Goal: Information Seeking & Learning: Understand process/instructions

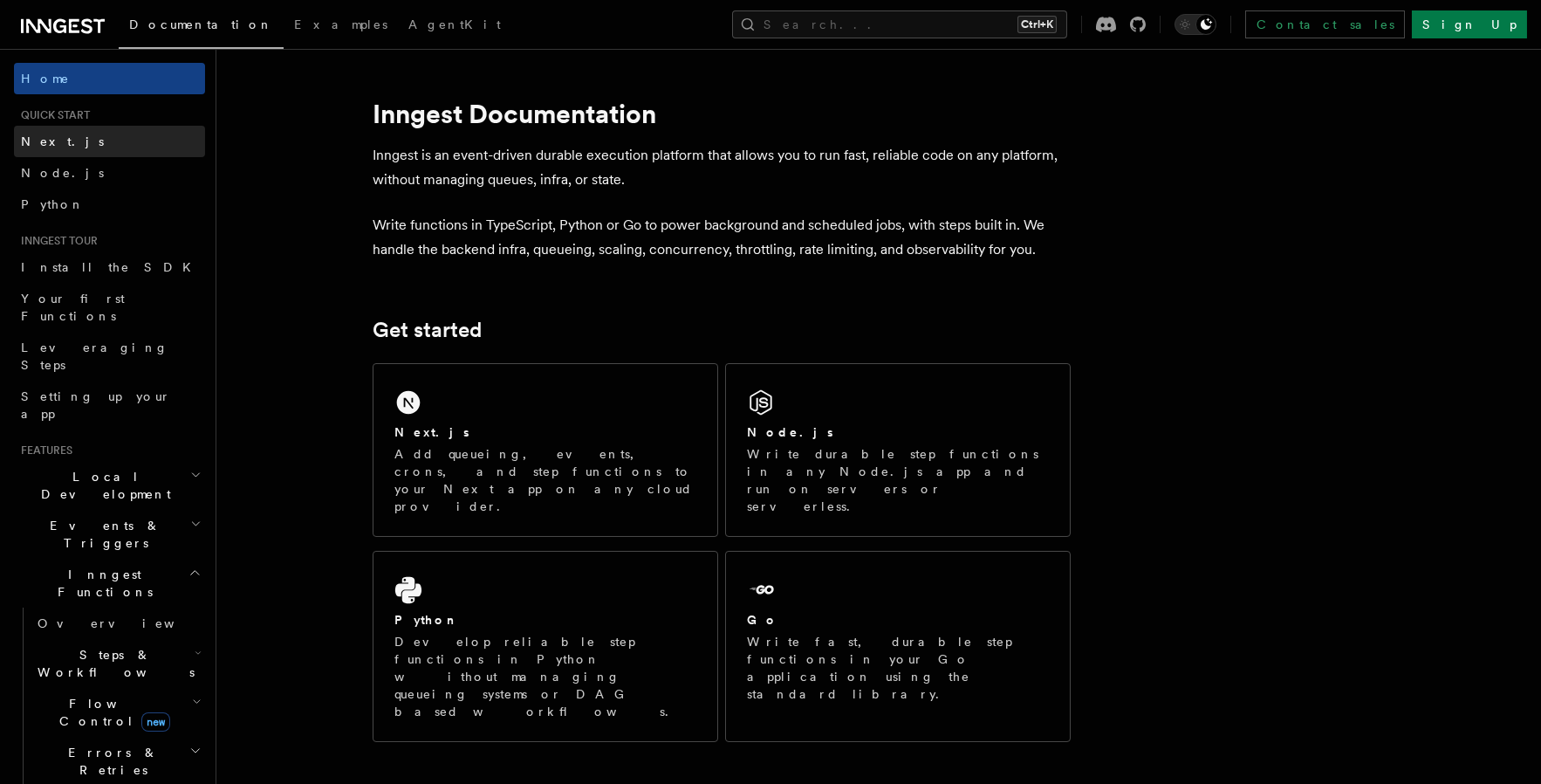
click at [49, 145] on span "Next.js" at bounding box center [62, 141] width 83 height 14
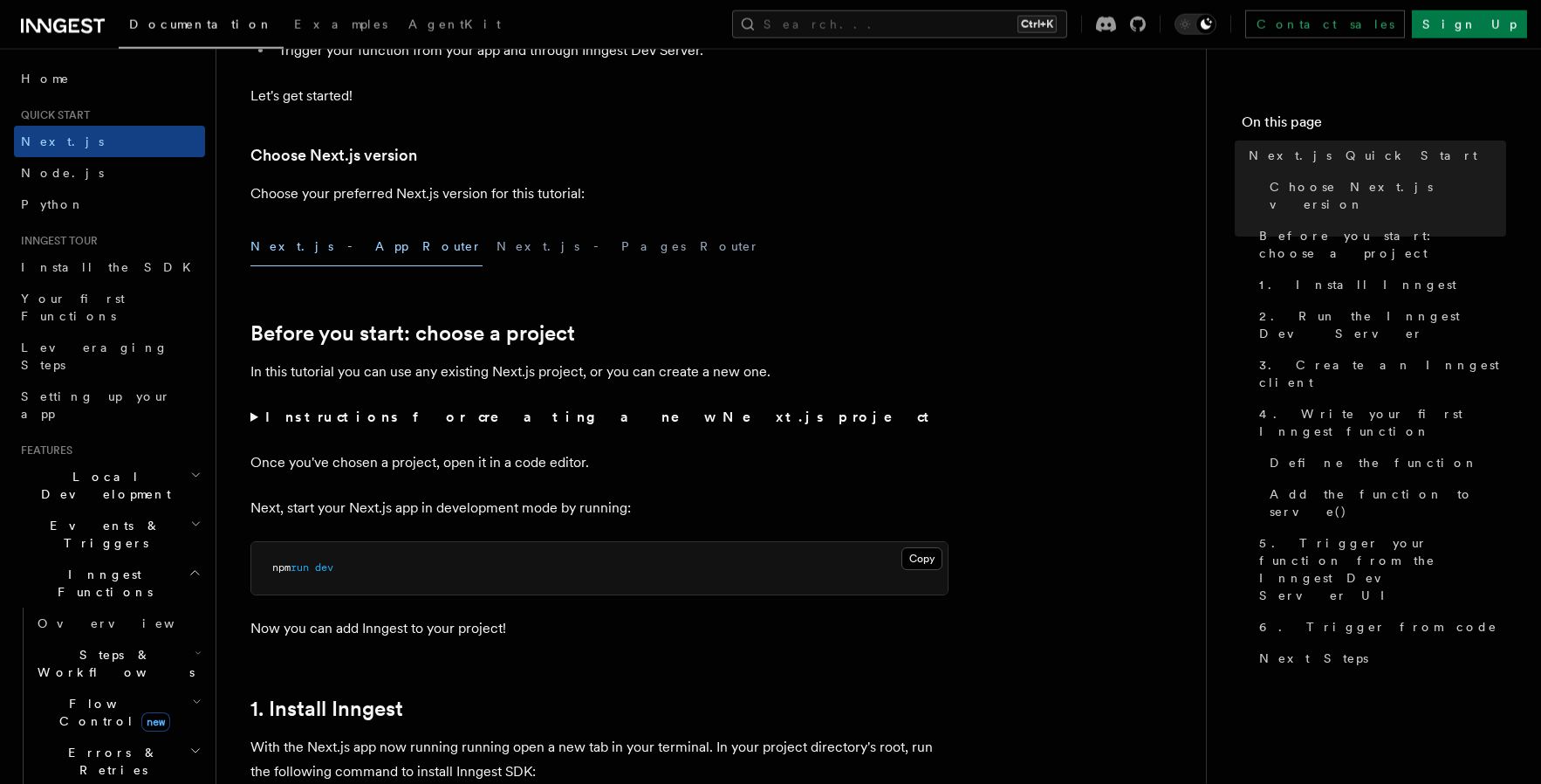
scroll to position [572, 0]
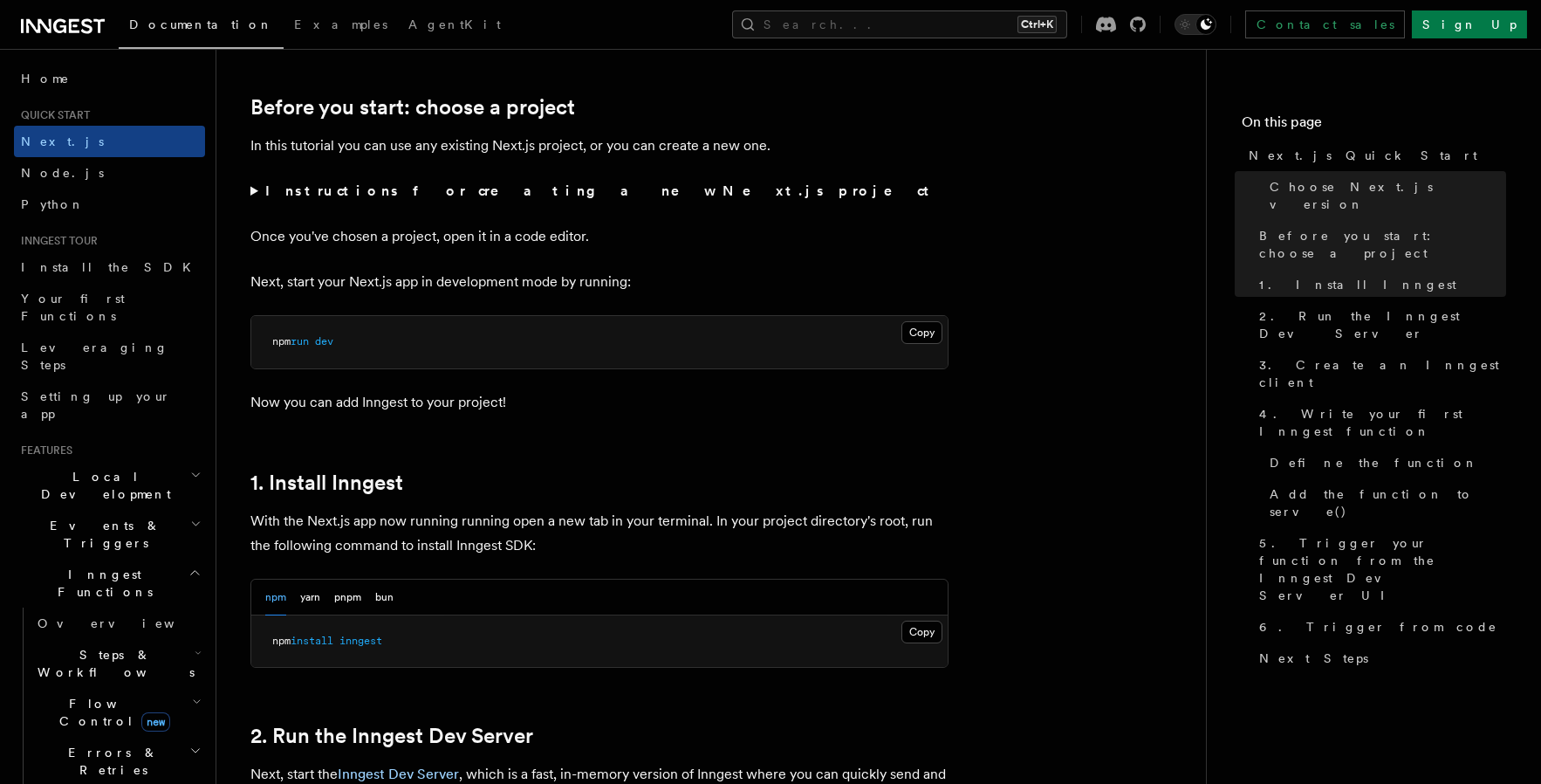
click at [349, 642] on span "inngest" at bounding box center [361, 640] width 43 height 13
copy span "npm install inngest"
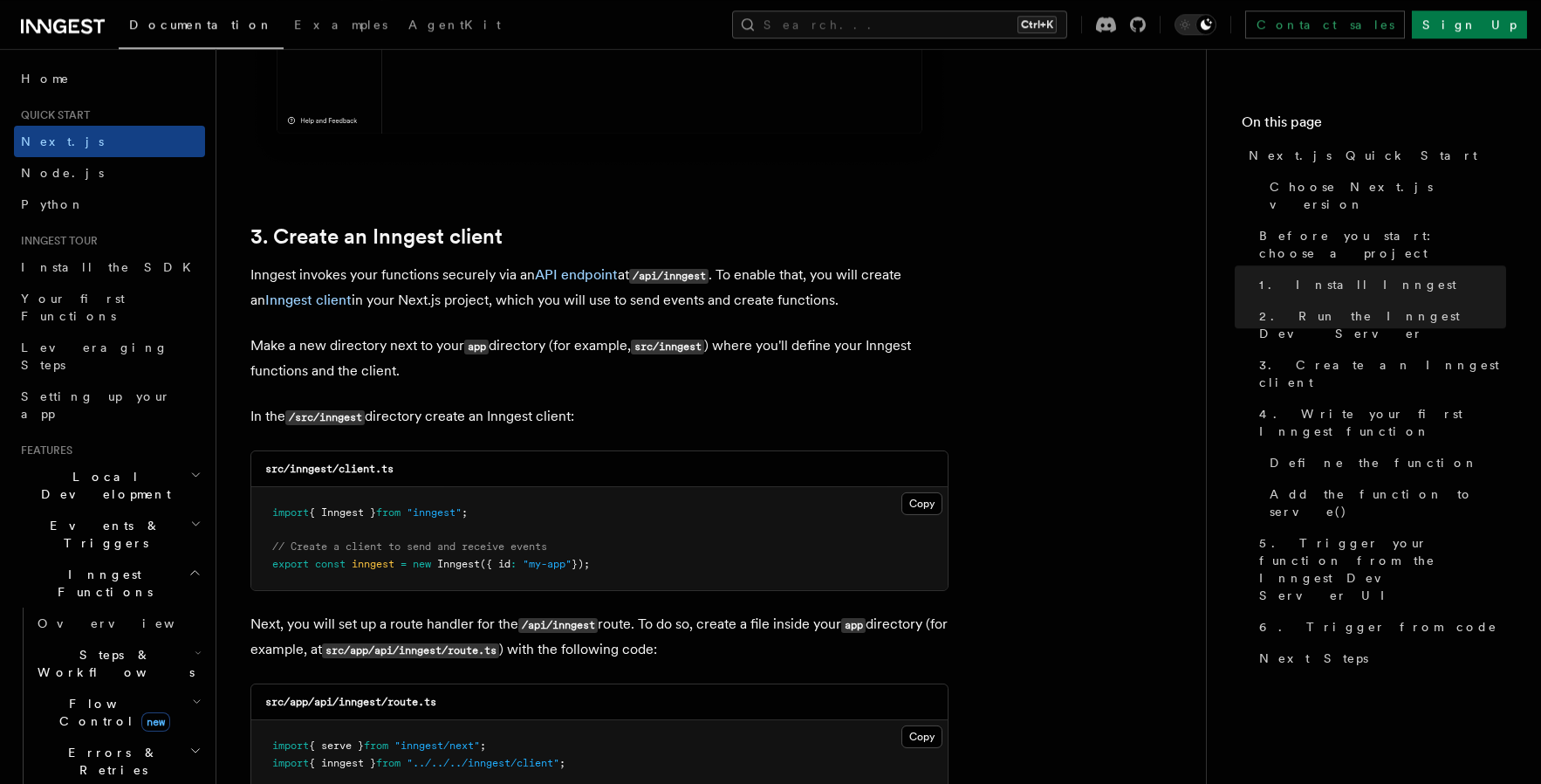
scroll to position [1944, 0]
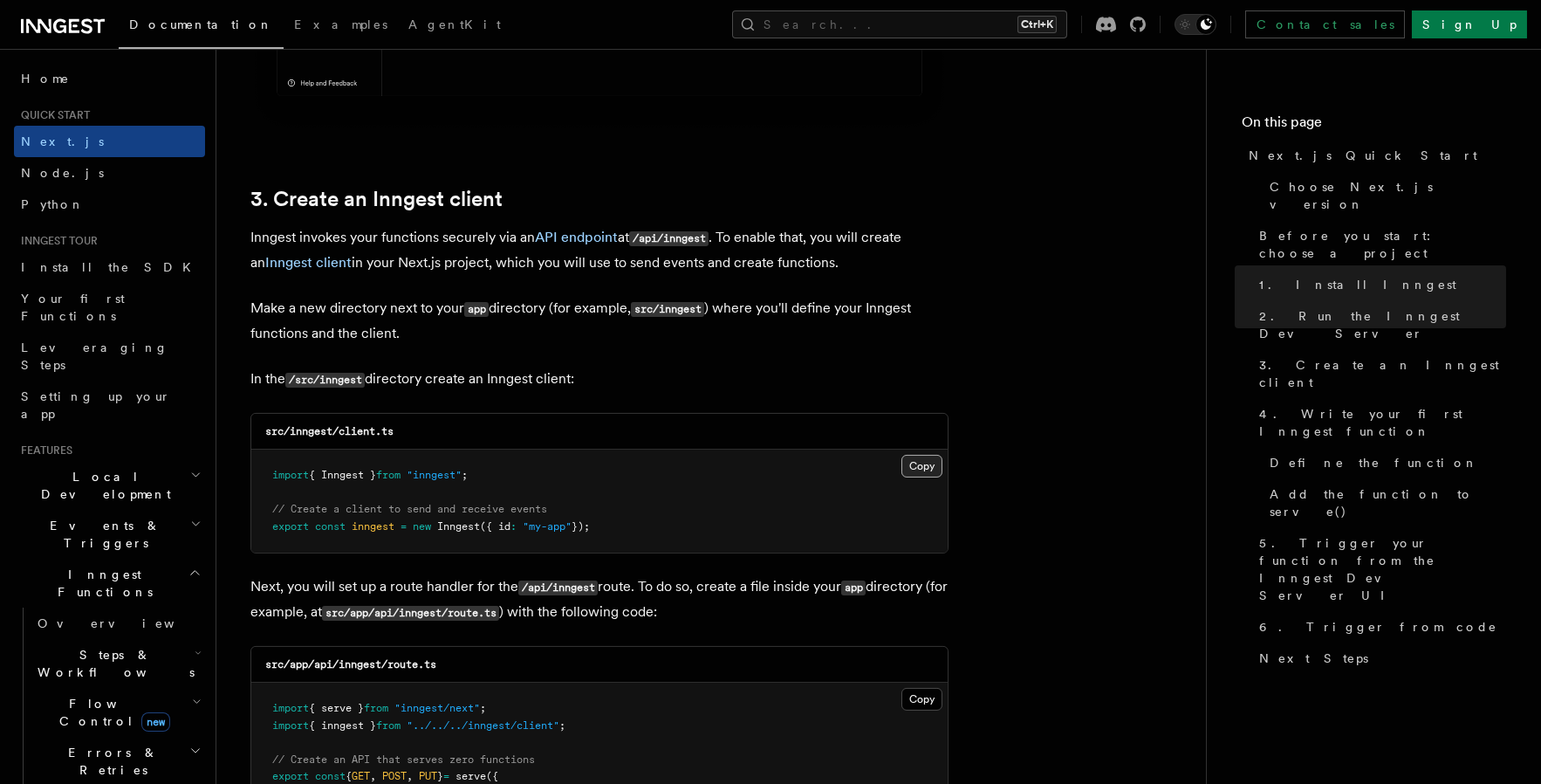
click at [927, 461] on button "Copy Copied" at bounding box center [922, 466] width 41 height 22
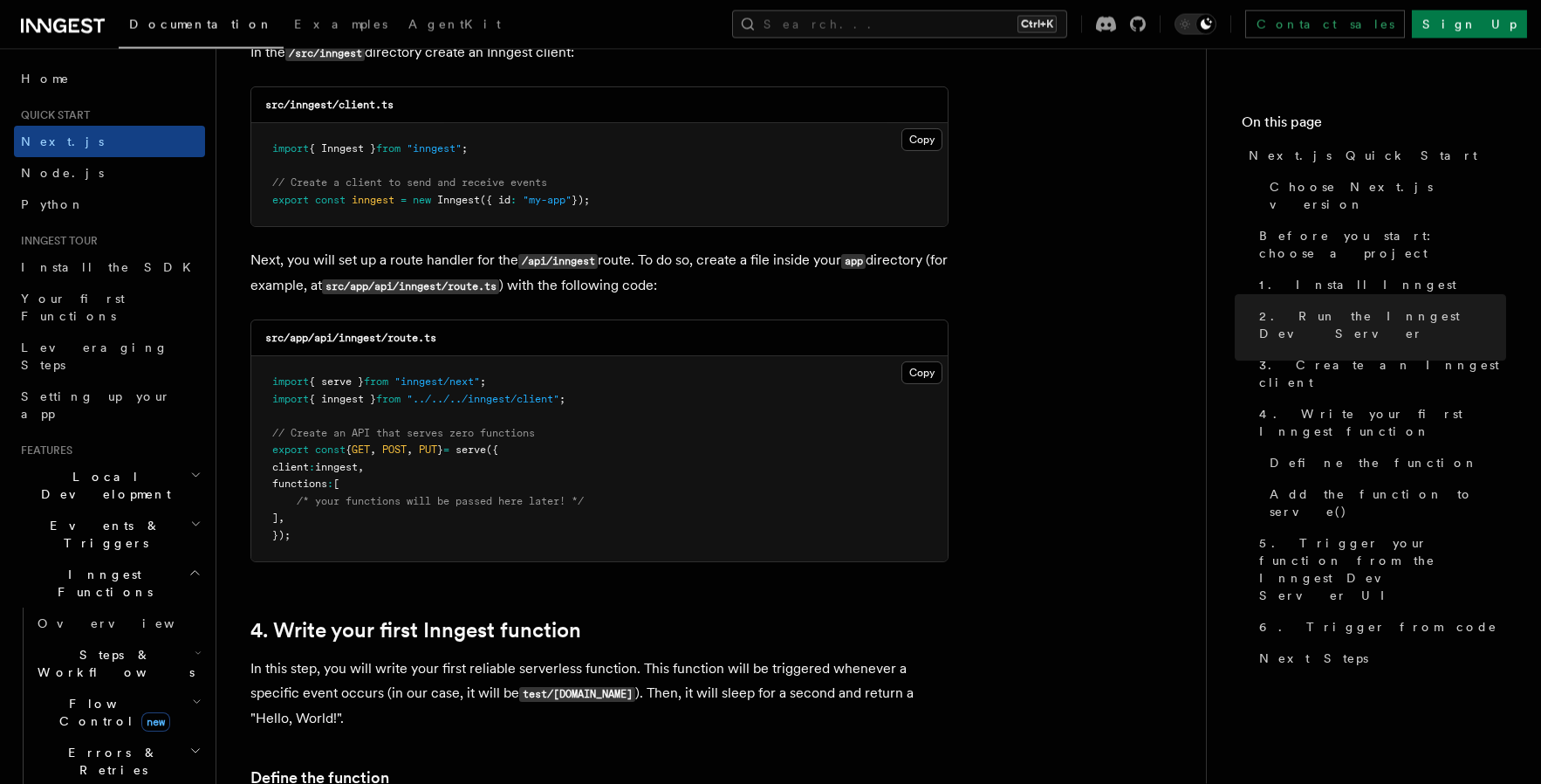
scroll to position [2288, 0]
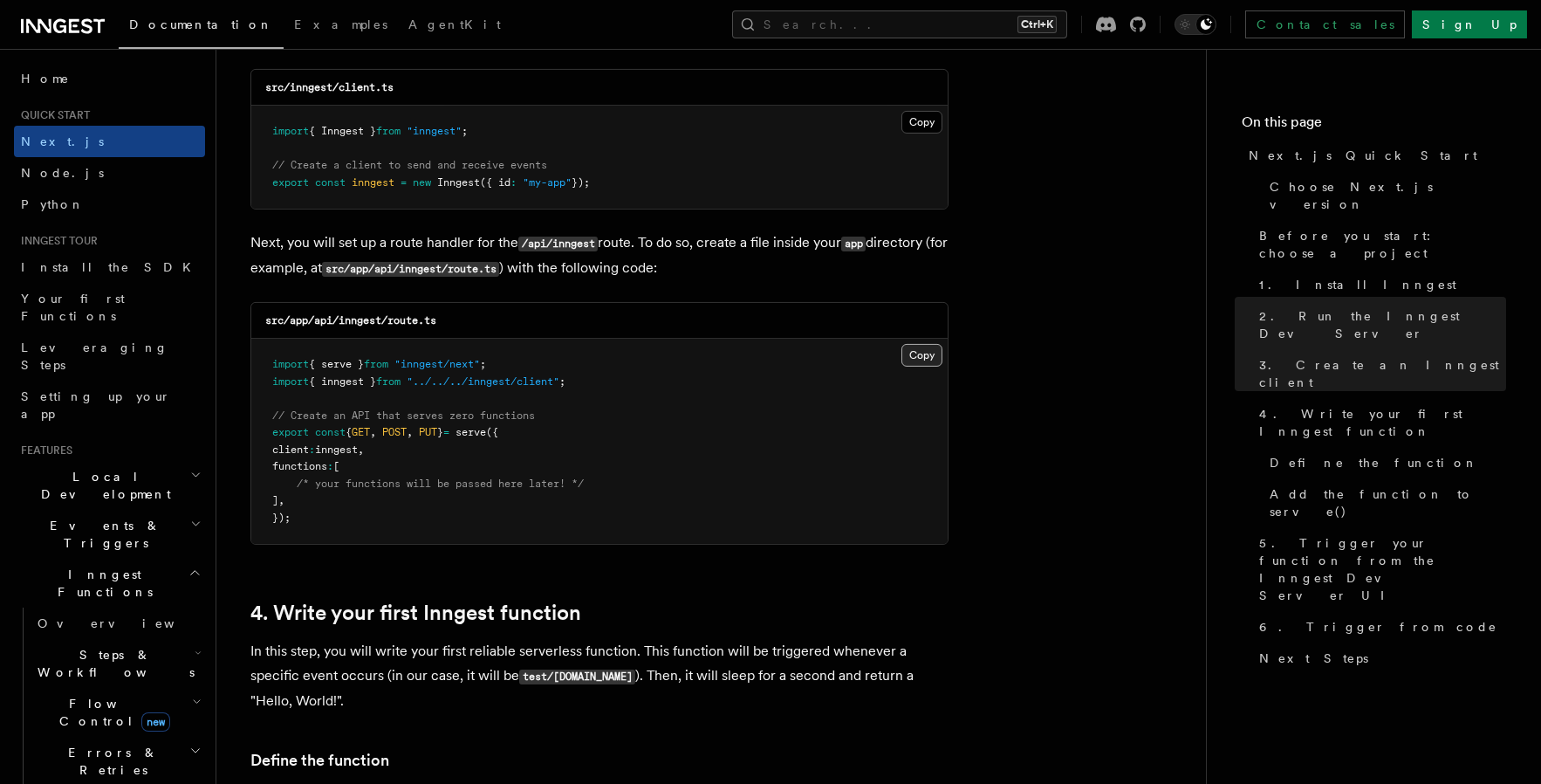
click at [917, 360] on button "Copy Copied" at bounding box center [922, 355] width 41 height 22
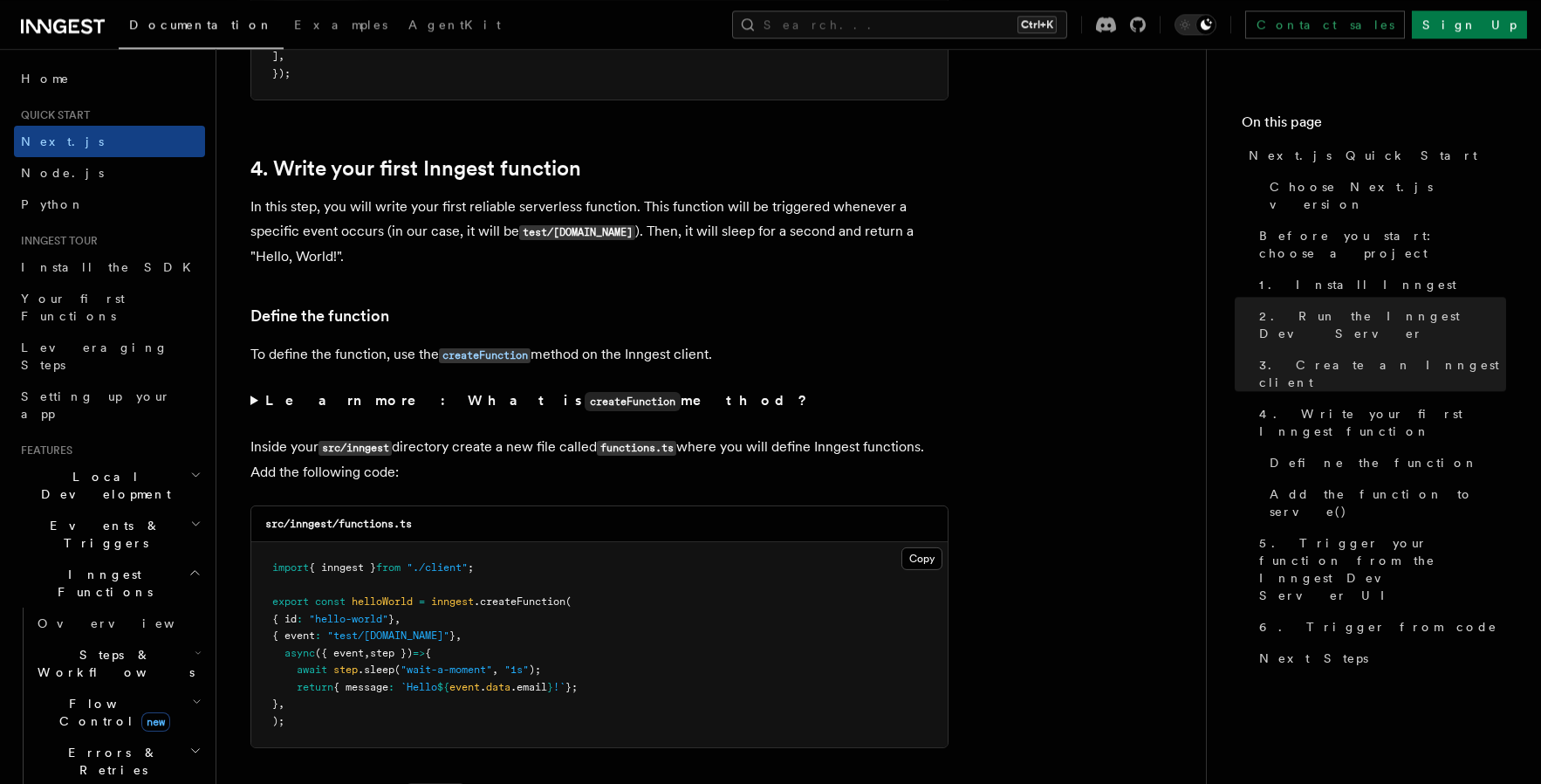
scroll to position [2745, 0]
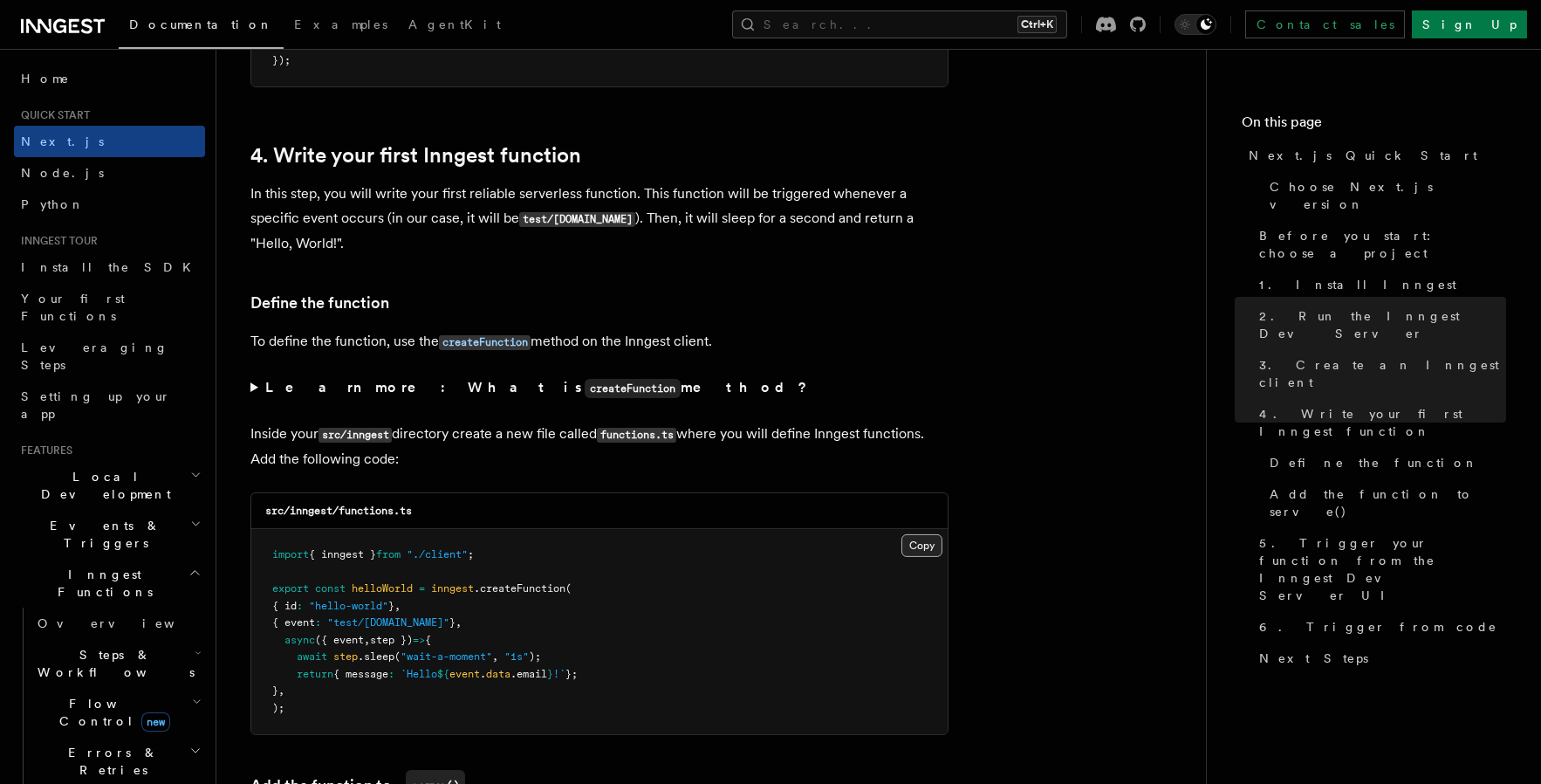
click at [923, 557] on button "Copy Copied" at bounding box center [922, 544] width 41 height 22
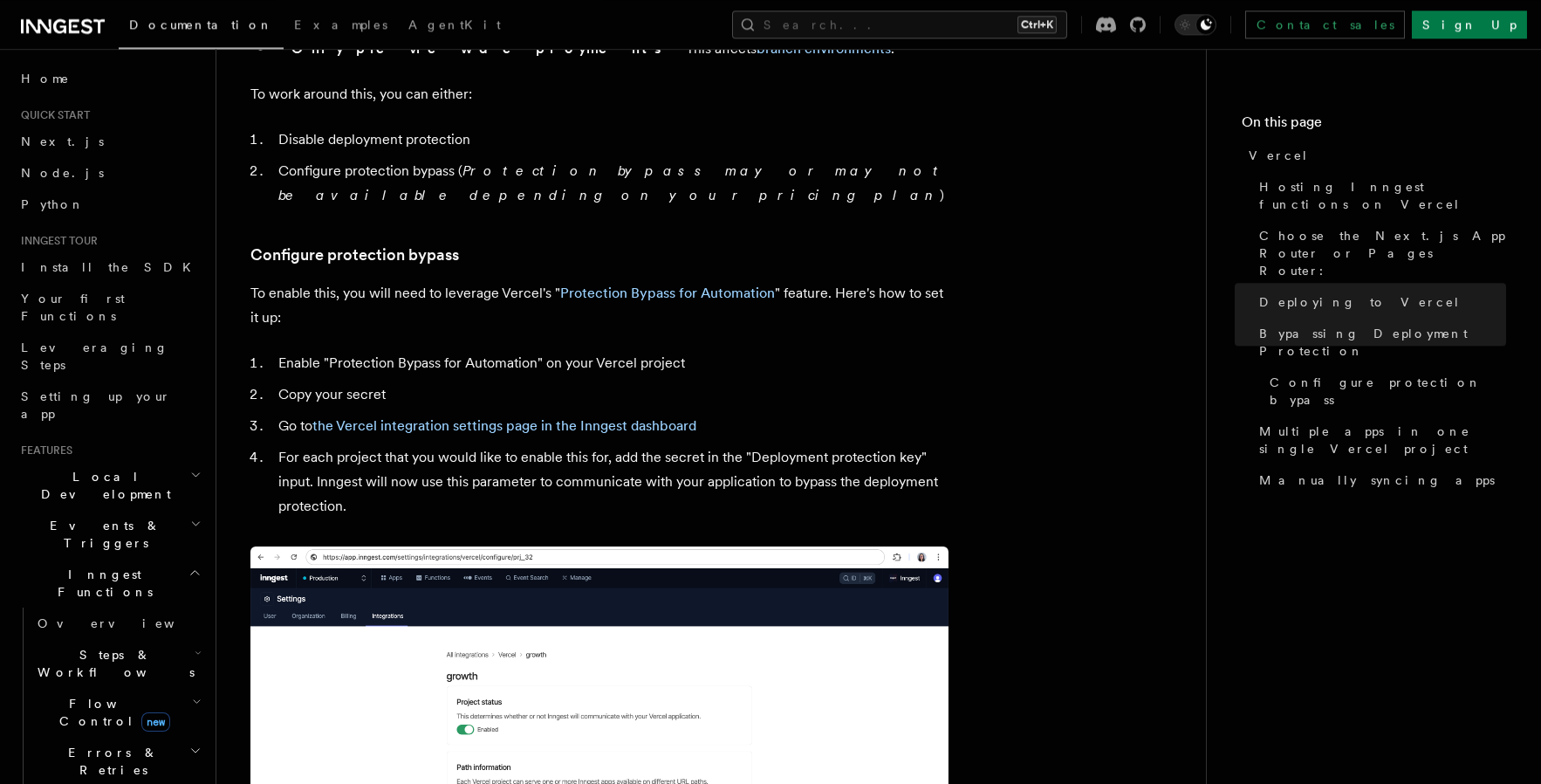
scroll to position [1517, 0]
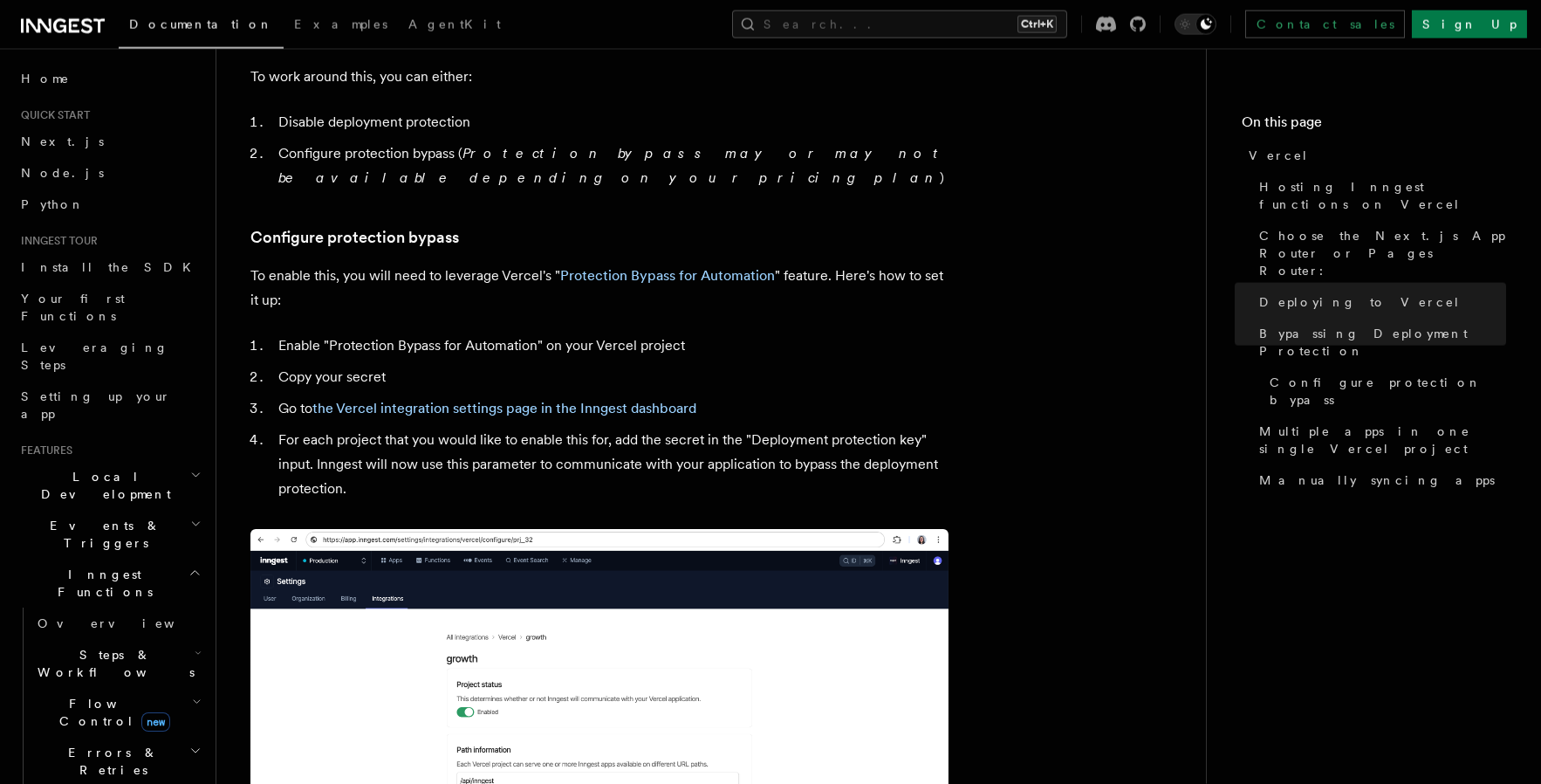
click at [650, 264] on p "To enable this, you will need to leverage Vercel's " Protection Bypass for Auto…" at bounding box center [599, 288] width 698 height 49
click at [642, 267] on link "Protection Bypass for Automation" at bounding box center [667, 275] width 214 height 17
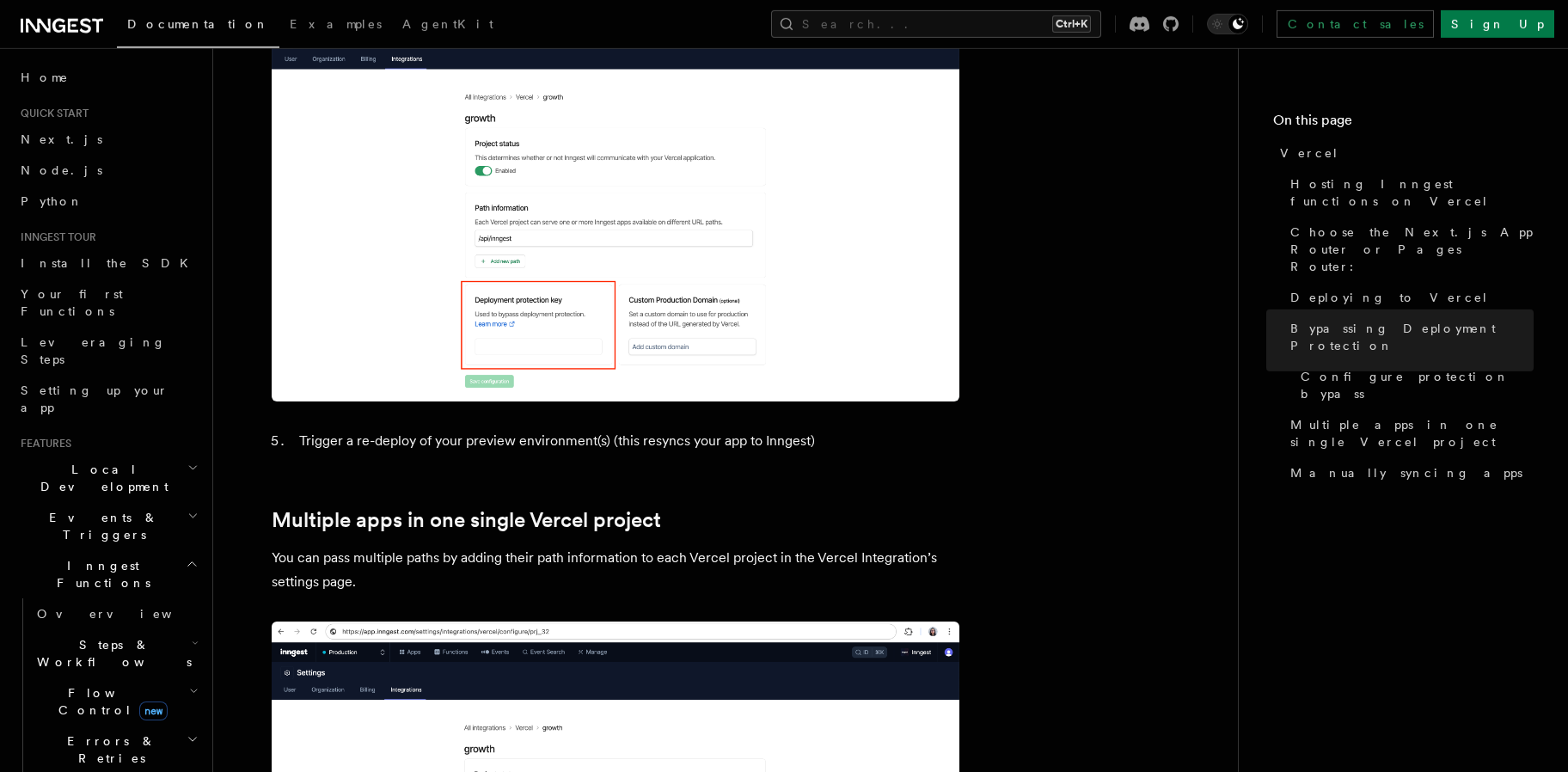
scroll to position [1946, 0]
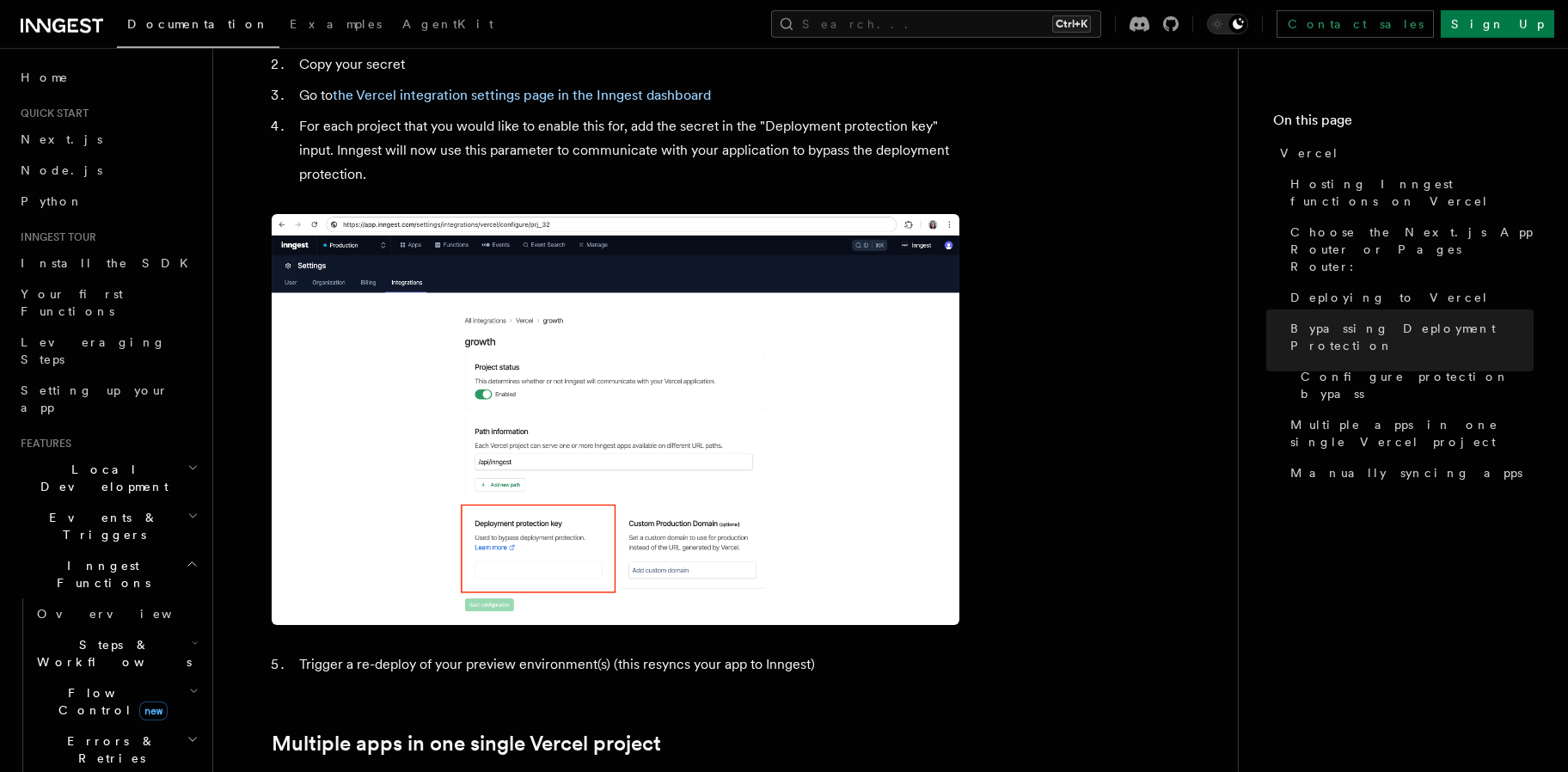
scroll to position [1607, 0]
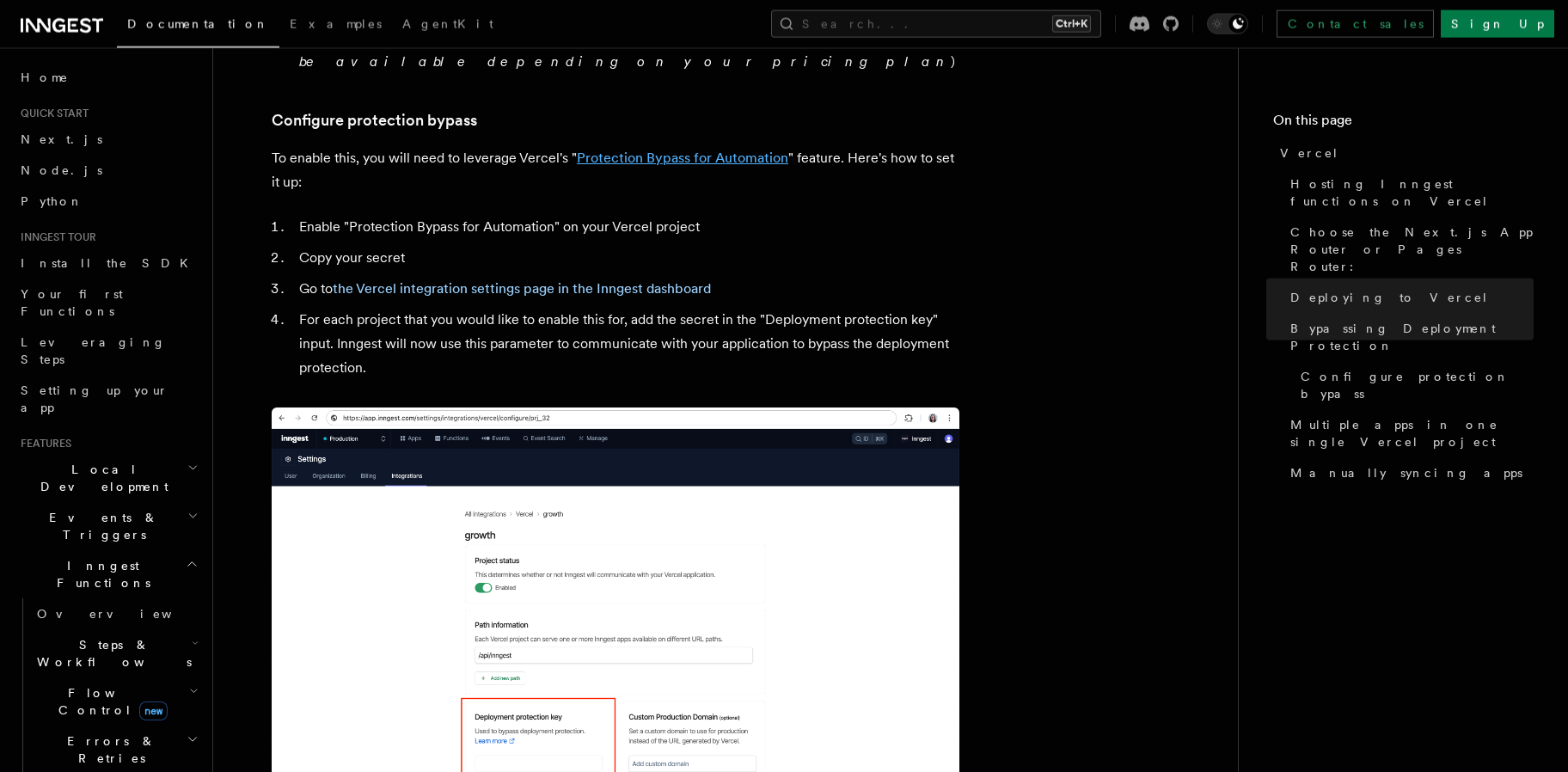
click at [674, 150] on link "Protection Bypass for Automation" at bounding box center [682, 157] width 211 height 16
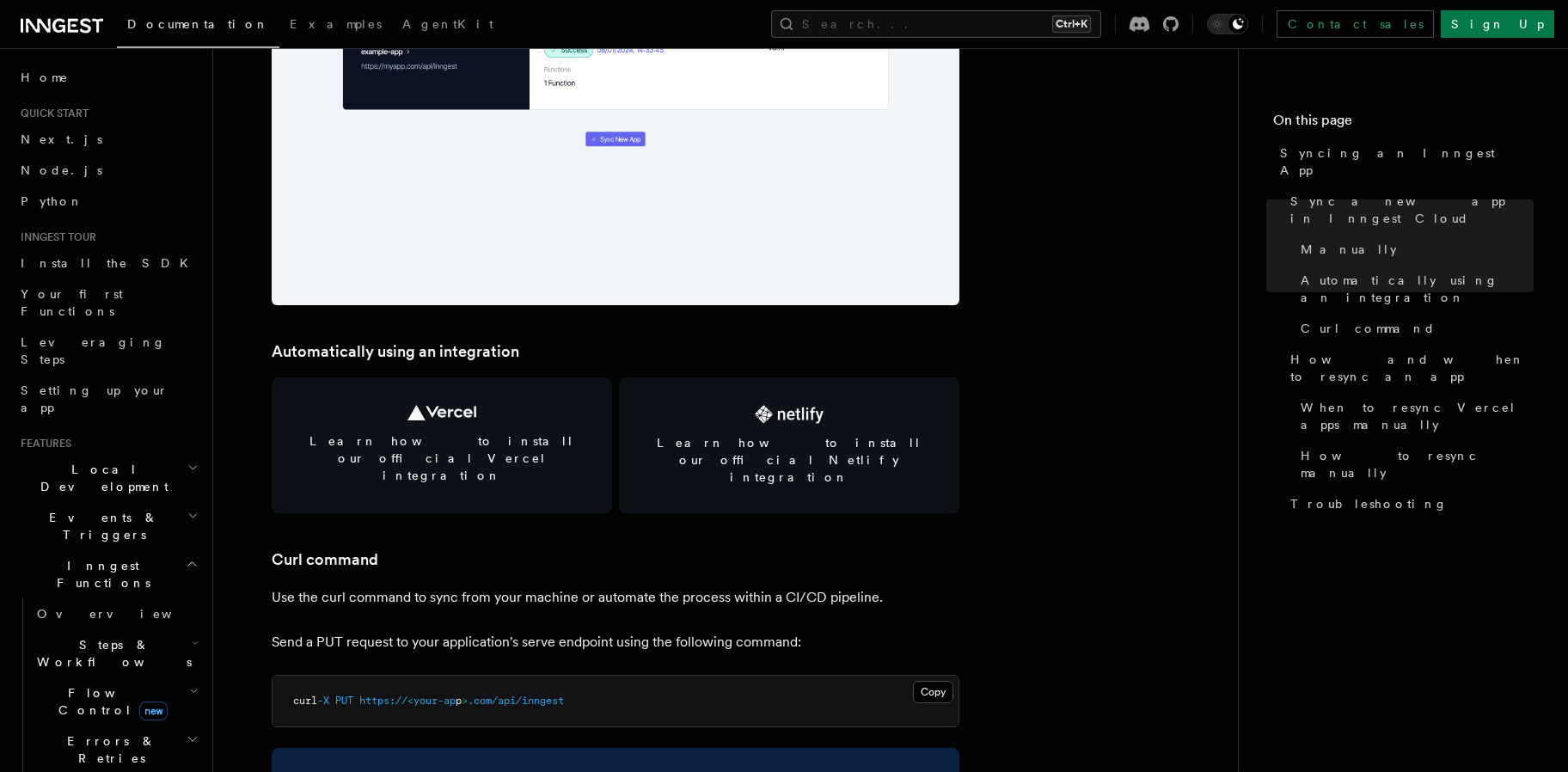
scroll to position [2140, 0]
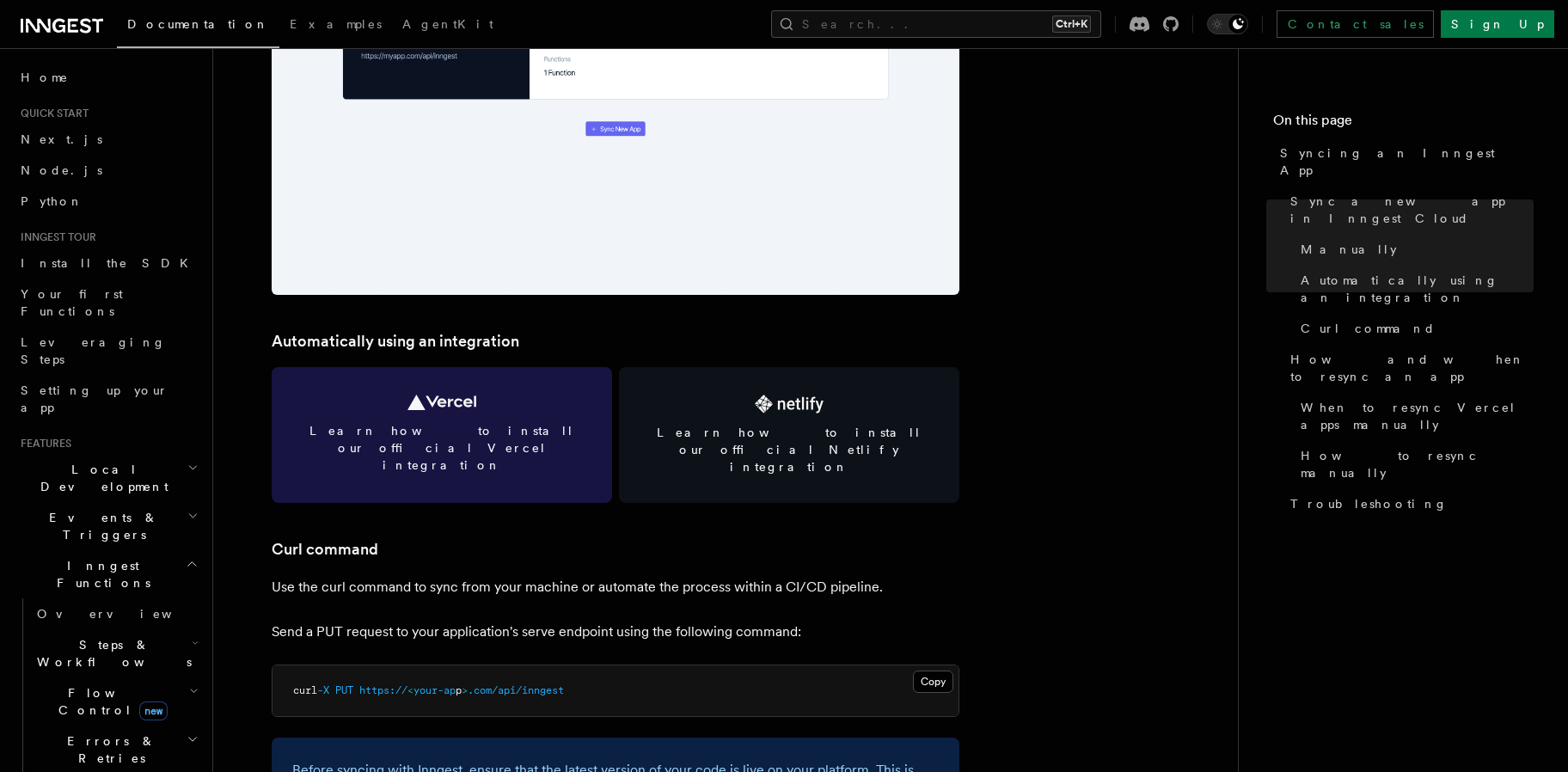
click at [489, 426] on span "Learn how to install our official Vercel integration" at bounding box center [442, 448] width 299 height 52
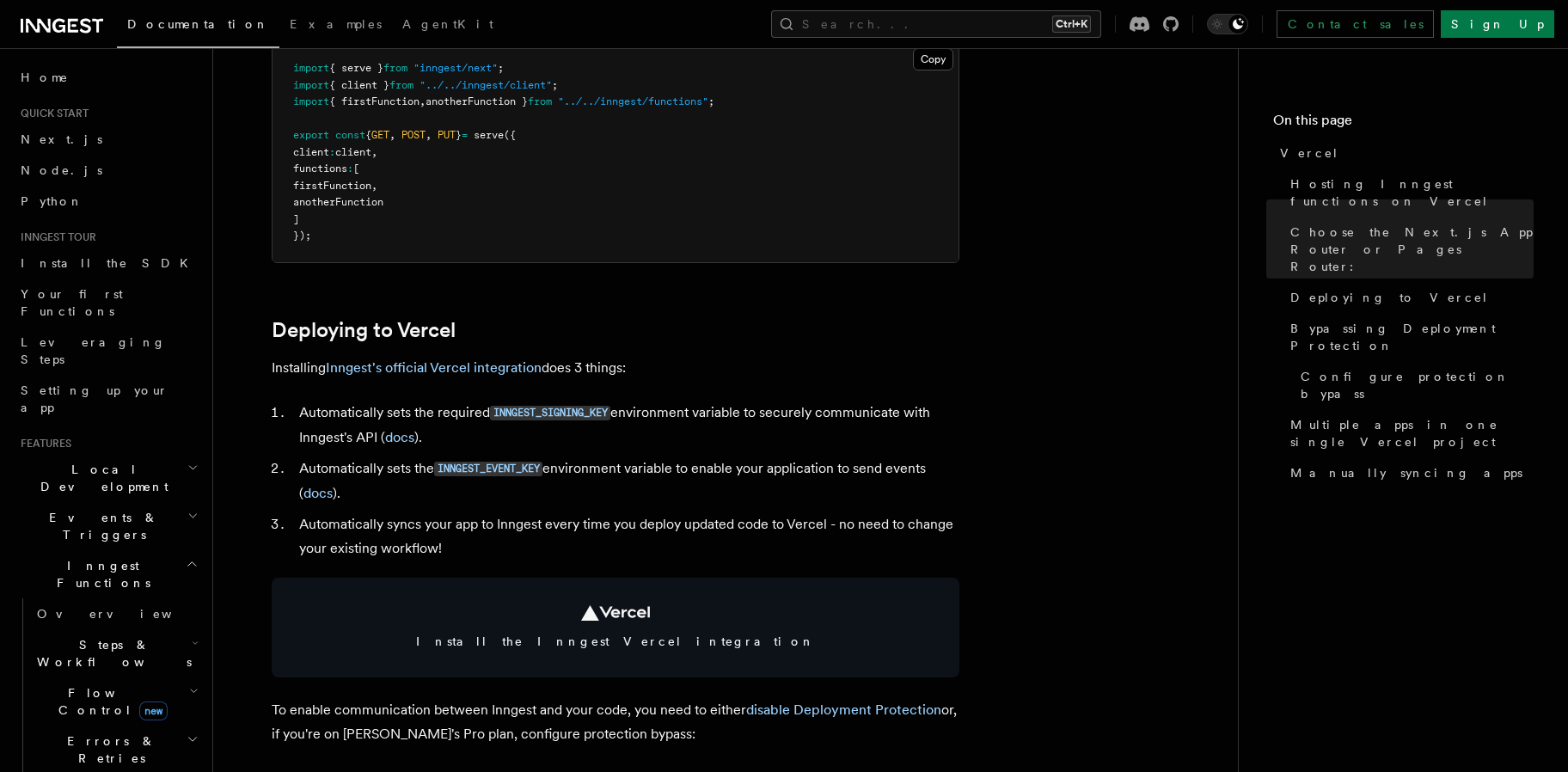
scroll to position [563, 0]
